Goal: Task Accomplishment & Management: Use online tool/utility

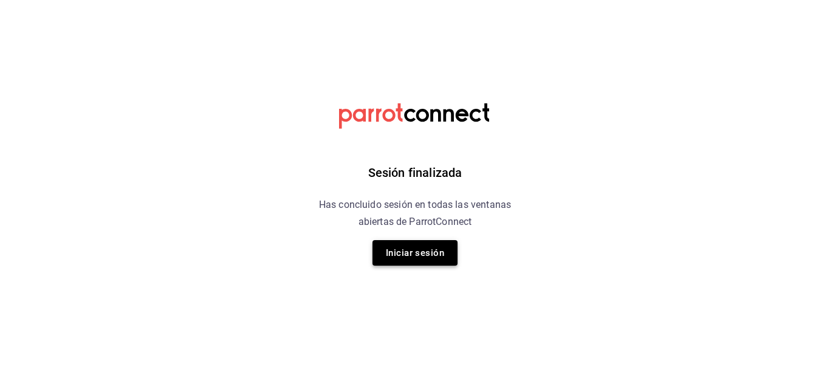
click at [432, 249] on button "Iniciar sesión" at bounding box center [415, 253] width 85 height 26
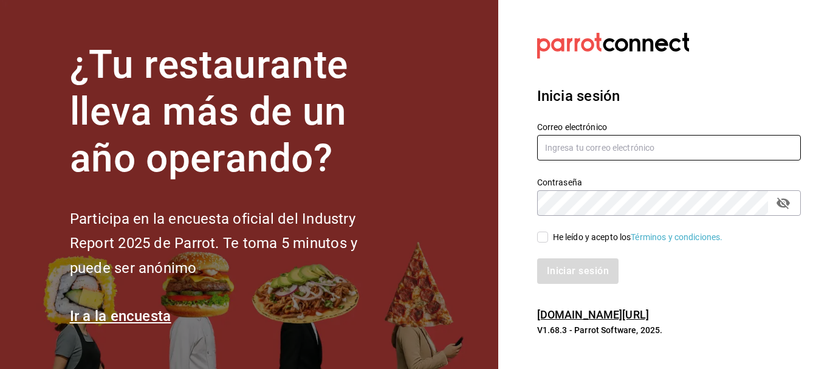
type input "[EMAIL_ADDRESS][PERSON_NAME][DOMAIN_NAME]"
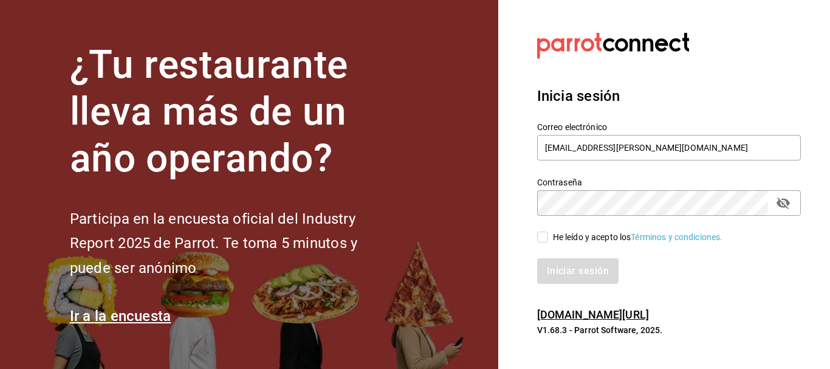
click at [544, 236] on input "He leído y acepto los Términos y condiciones." at bounding box center [542, 237] width 11 height 11
checkbox input "true"
click at [560, 267] on button "Iniciar sesión" at bounding box center [578, 271] width 83 height 26
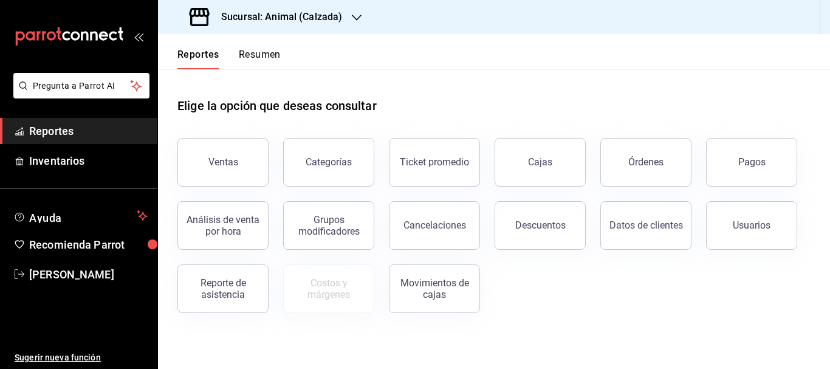
click at [303, 21] on h3 "Sucursal: Animal (Calzada)" at bounding box center [277, 17] width 131 height 15
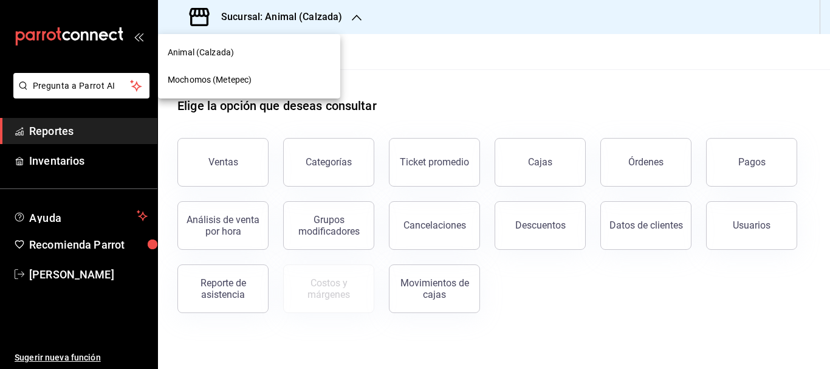
click at [290, 73] on div "Mochomos (Metepec)" at bounding box center [249, 79] width 182 height 27
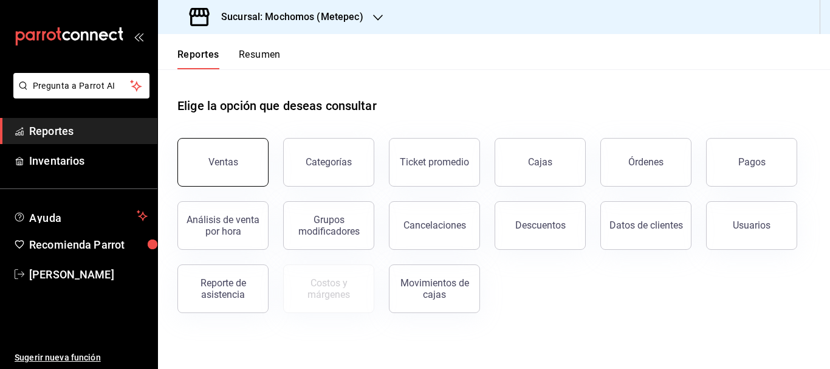
click at [235, 150] on button "Ventas" at bounding box center [223, 162] width 91 height 49
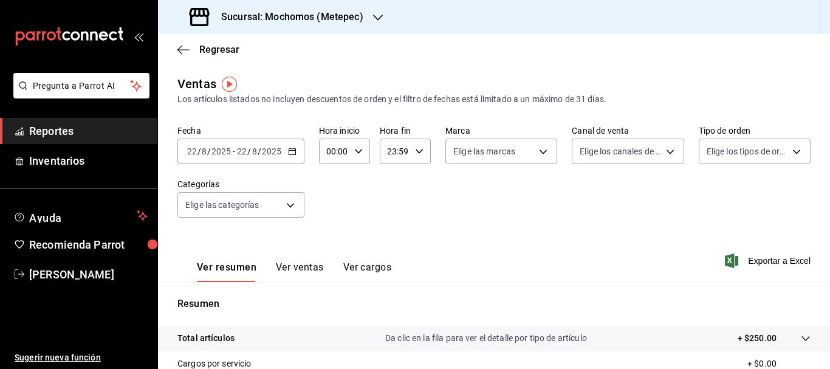
click at [291, 149] on \(Stroke\) "button" at bounding box center [292, 151] width 7 height 7
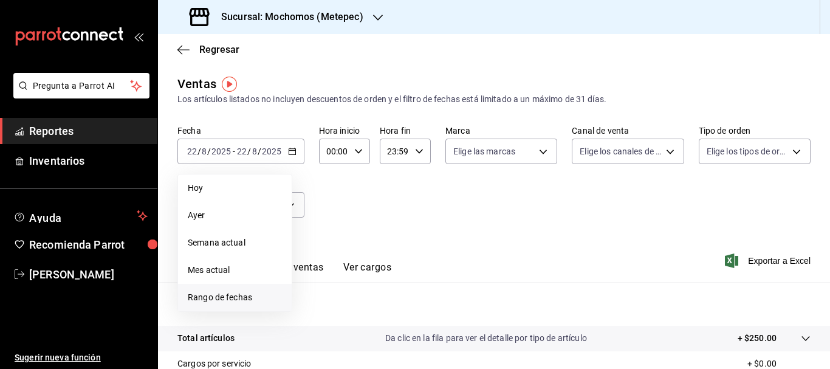
click at [238, 297] on span "Rango de fechas" at bounding box center [235, 297] width 94 height 13
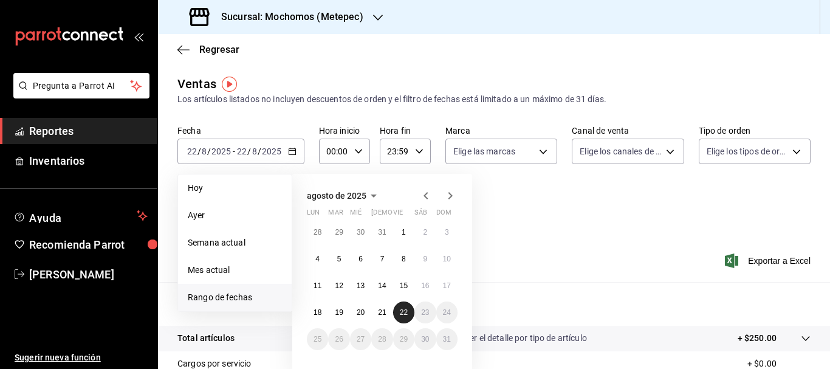
click at [408, 314] on abbr "22" at bounding box center [404, 312] width 8 height 9
click at [323, 316] on button "18" at bounding box center [317, 313] width 21 height 22
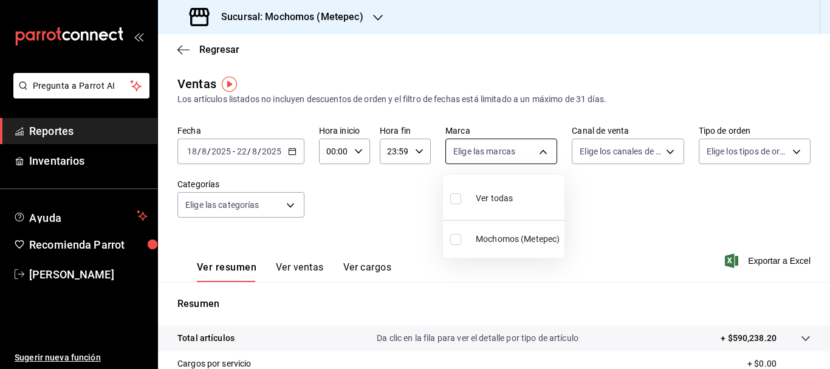
click at [544, 151] on body "Pregunta a Parrot AI Reportes Inventarios Ayuda Recomienda Parrot [PERSON_NAME]…" at bounding box center [415, 184] width 830 height 369
click at [500, 191] on div "Ver todas" at bounding box center [481, 197] width 63 height 26
type input "2365f74e-aa6b-4392-bdf2-72765591bddf"
checkbox input "true"
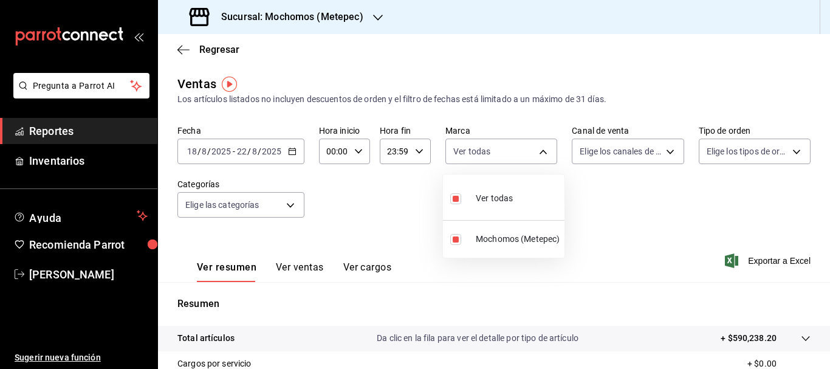
click at [659, 150] on div at bounding box center [415, 184] width 830 height 369
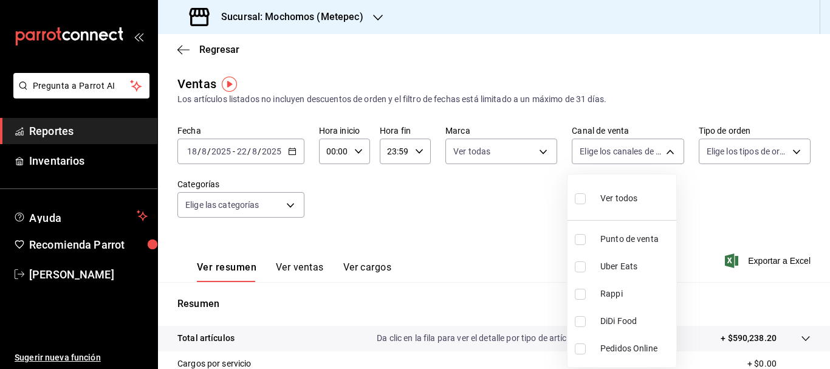
click at [659, 150] on body "Pregunta a Parrot AI Reportes Inventarios Ayuda Recomienda Parrot [PERSON_NAME]…" at bounding box center [415, 184] width 830 height 369
click at [615, 202] on span "Ver todos" at bounding box center [619, 198] width 37 height 13
type input "PARROT,UBER_EATS,RAPPI,DIDI_FOOD,ONLINE"
checkbox input "true"
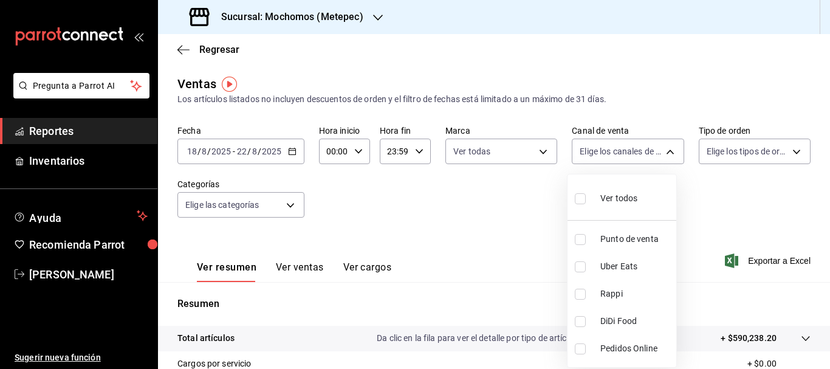
checkbox input "true"
click at [788, 154] on div at bounding box center [415, 184] width 830 height 369
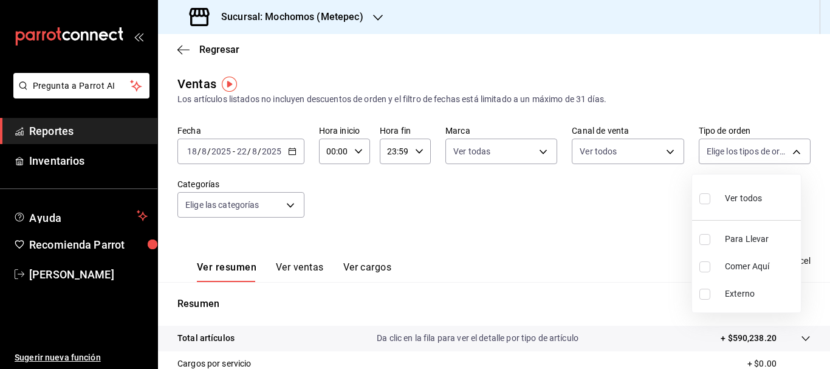
click at [788, 154] on body "Pregunta a Parrot AI Reportes Inventarios Ayuda Recomienda Parrot [PERSON_NAME]…" at bounding box center [415, 184] width 830 height 369
click at [720, 199] on div "Ver todos" at bounding box center [731, 197] width 63 height 26
type input "3a236ed8-2e24-47ca-8e59-ead494492482,da8509e8-5fca-4f62-958e-973104937870,EXTER…"
checkbox input "true"
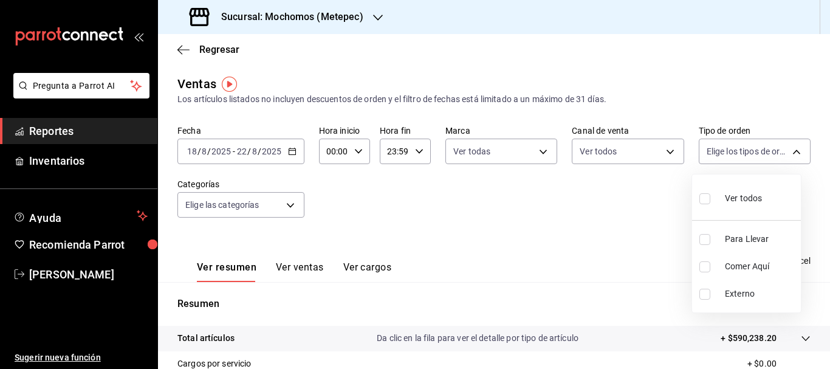
checkbox input "true"
click at [285, 202] on div at bounding box center [415, 184] width 830 height 369
click at [285, 202] on body "Pregunta a Parrot AI Reportes Inventarios Ayuda Recomienda Parrot [PERSON_NAME]…" at bounding box center [415, 184] width 830 height 369
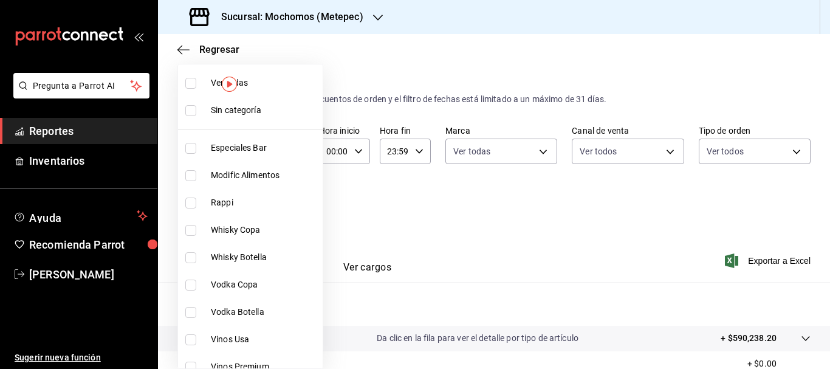
click at [272, 84] on span "Ver todas" at bounding box center [264, 83] width 107 height 13
type input "c9cbc288-c827-488d-81f5-370afefb1912,46081463-7037-4dd2-a9ab-e56ff6a8fa7c,bf958…"
checkbox input "true"
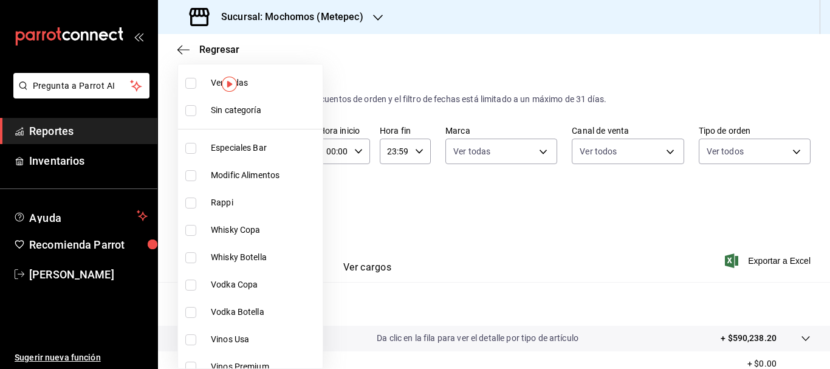
checkbox input "true"
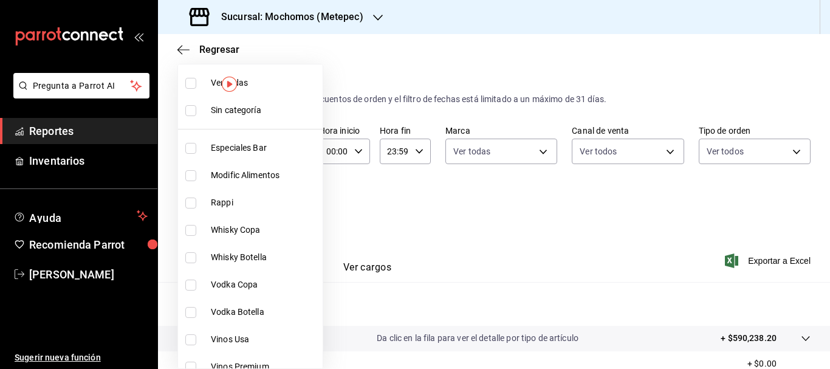
checkbox input "true"
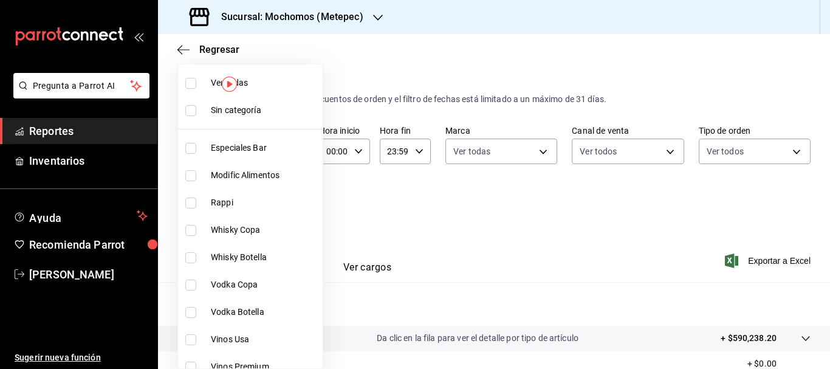
checkbox input "true"
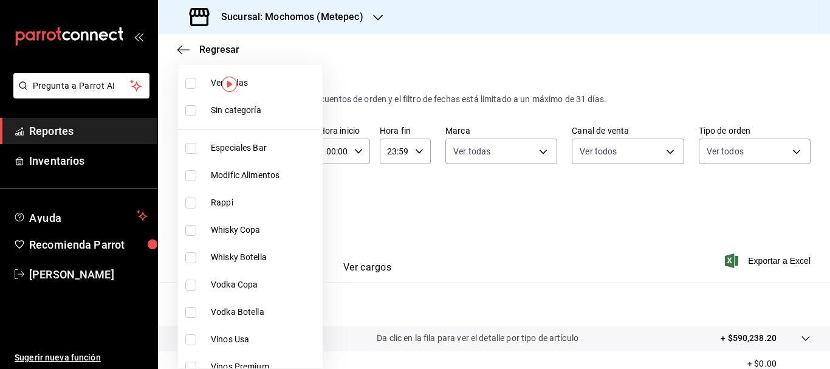
checkbox input "true"
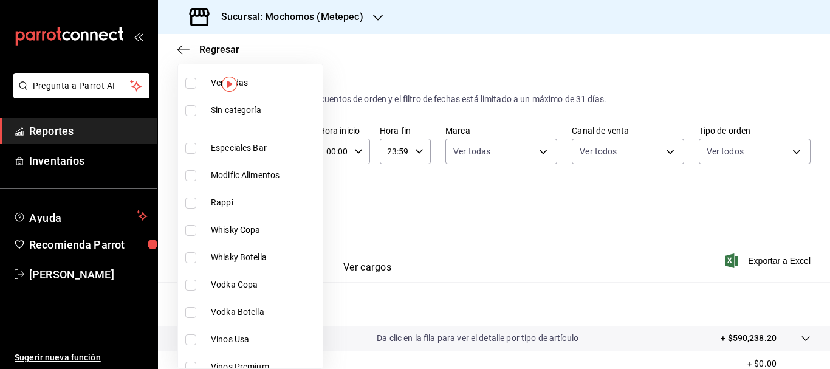
checkbox input "true"
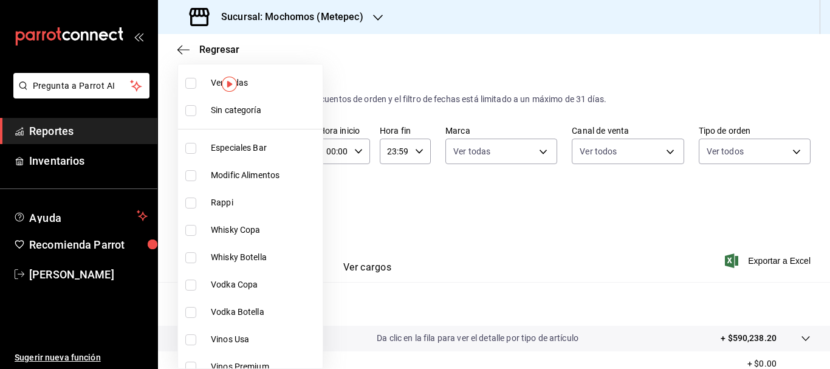
checkbox input "true"
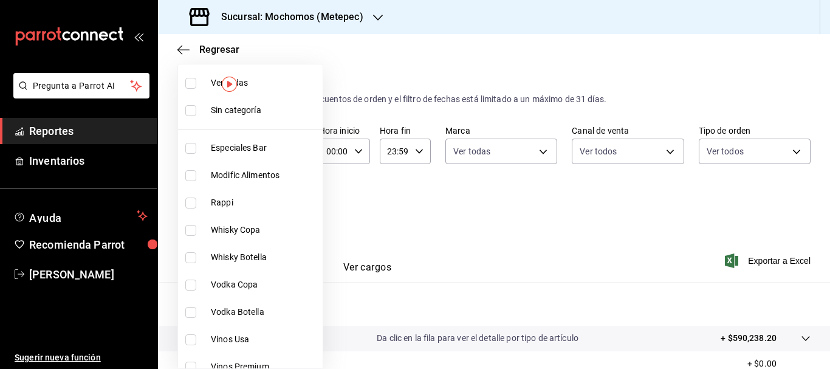
checkbox input "true"
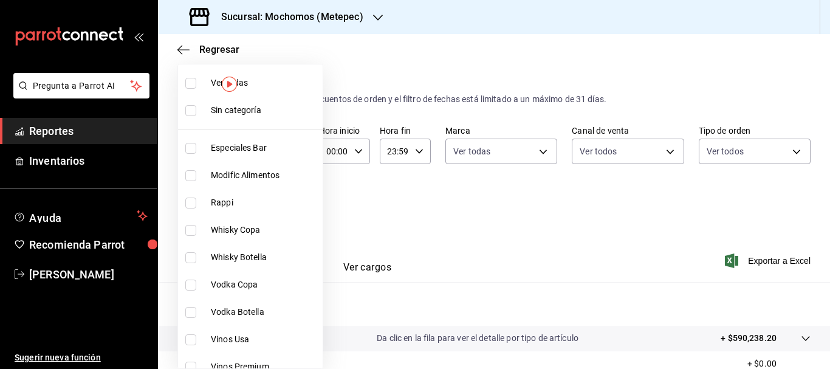
checkbox input "true"
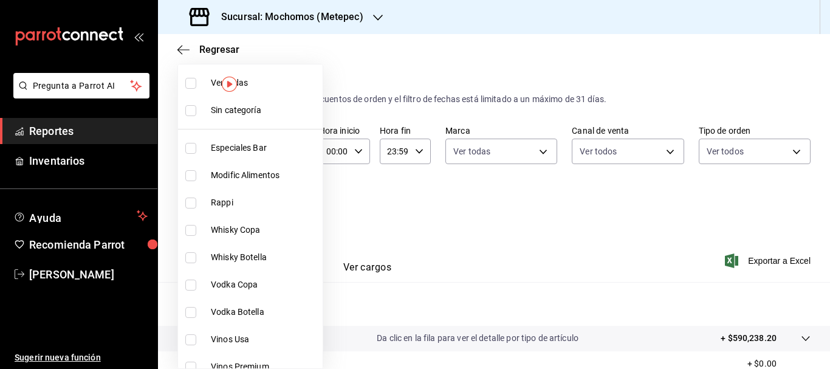
checkbox input "true"
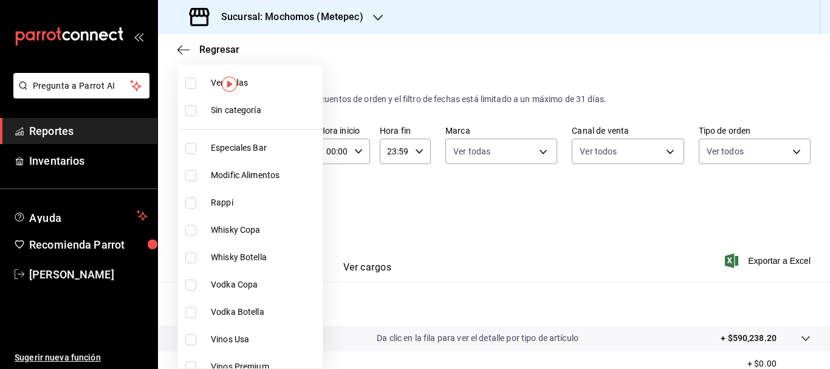
checkbox input "true"
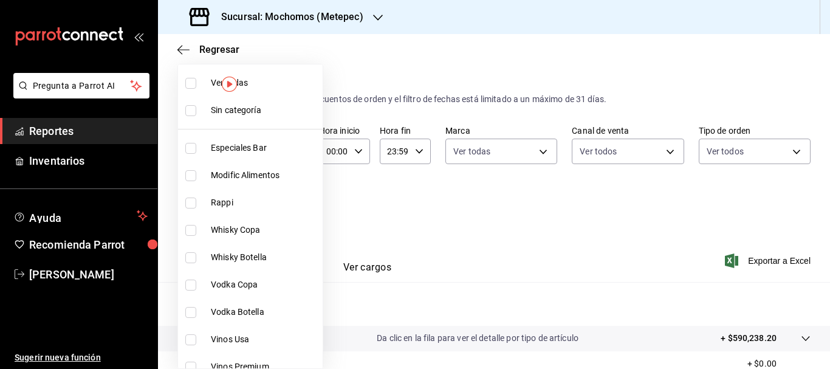
checkbox input "true"
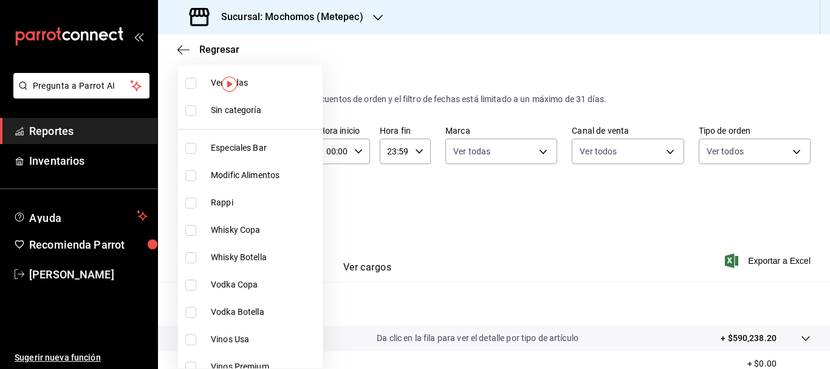
checkbox input "true"
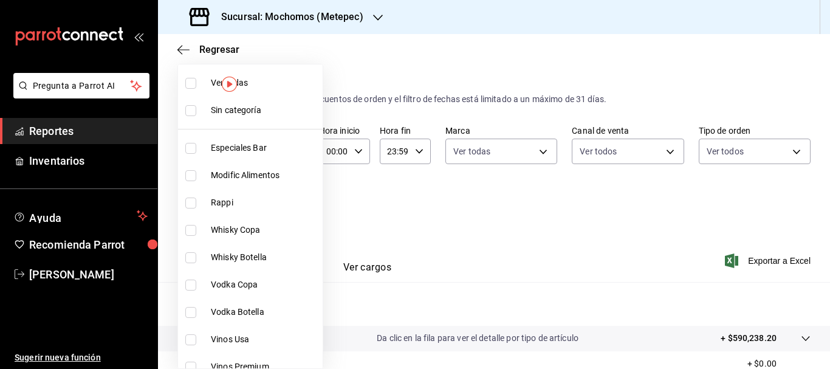
checkbox input "true"
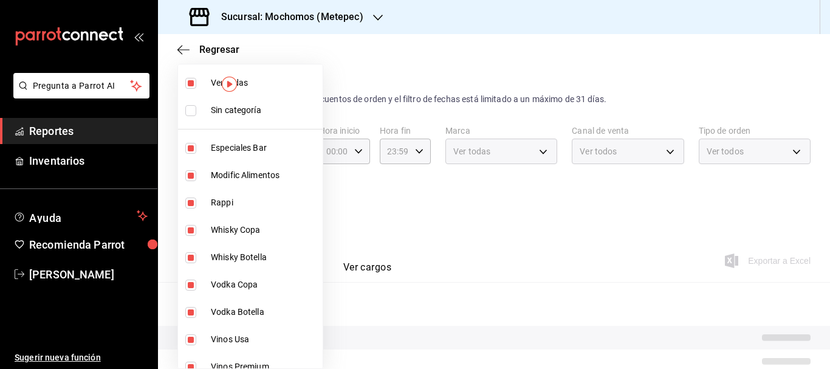
click at [269, 108] on span "Sin categoría" at bounding box center [264, 110] width 107 height 13
checkbox input "true"
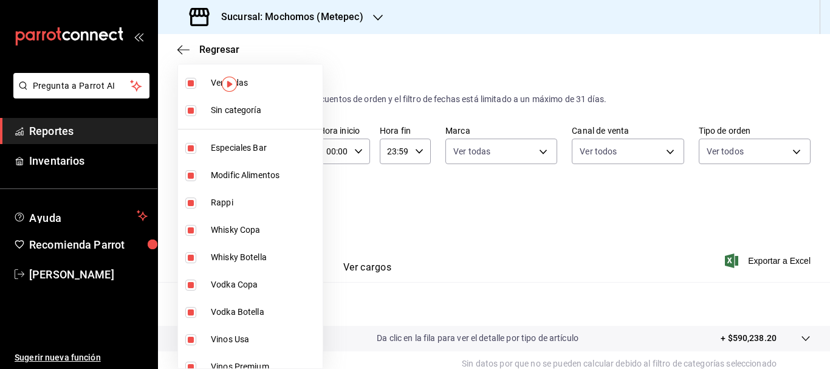
click at [765, 261] on div at bounding box center [415, 184] width 830 height 369
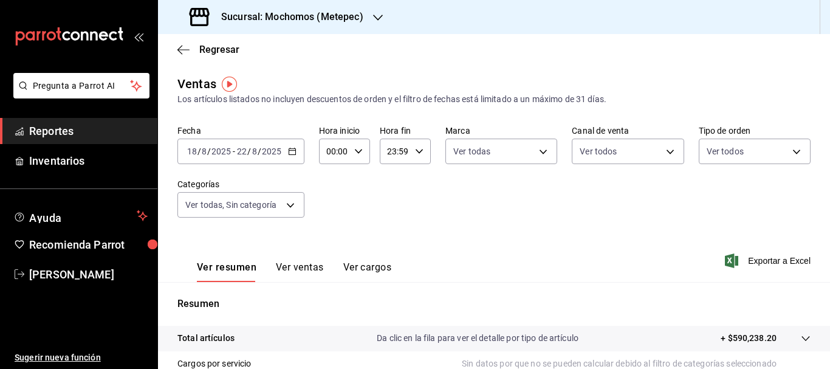
click at [765, 261] on span "Exportar a Excel" at bounding box center [769, 261] width 83 height 15
